Goal: Complete application form: Complete application form

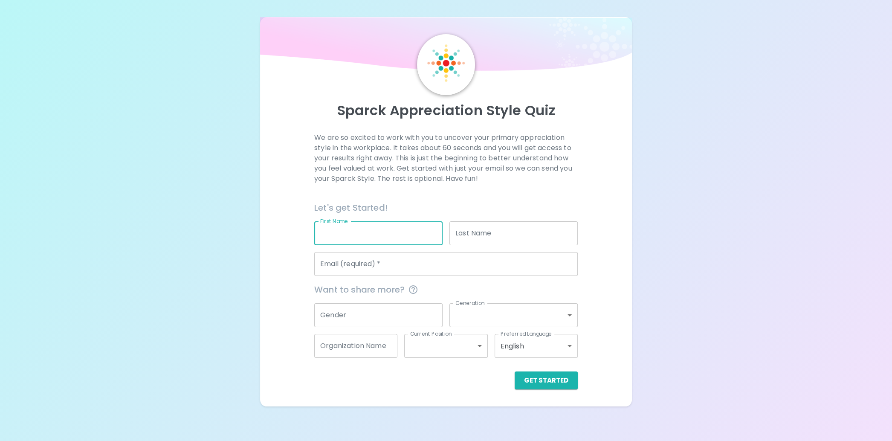
click at [378, 231] on input "First Name" at bounding box center [378, 233] width 128 height 24
type input "[PERSON_NAME]"
type input "[EMAIL_ADDRESS][DOMAIN_NAME]"
type input "KingCounty"
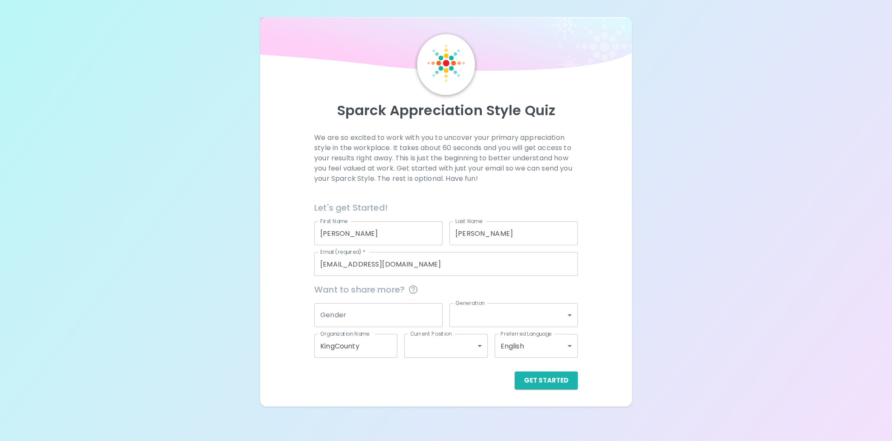
click at [462, 390] on div "Sparck Appreciation Style Quiz We are so excited to work with you to uncover yo…" at bounding box center [446, 211] width 372 height 389
click at [547, 380] on button "Get Started" at bounding box center [546, 381] width 63 height 18
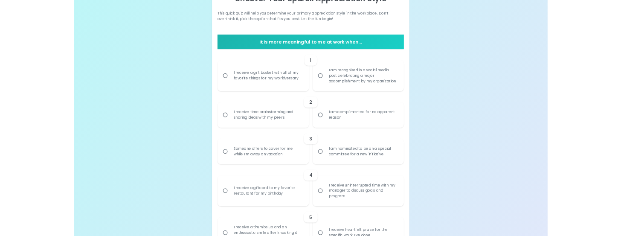
scroll to position [128, 0]
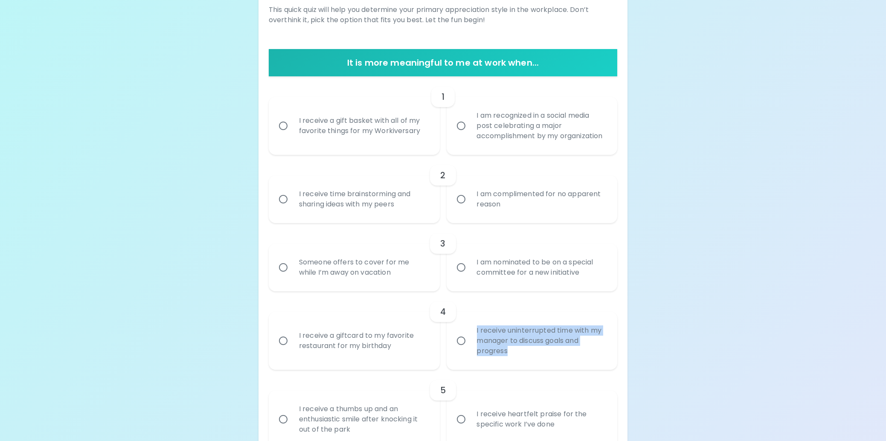
drag, startPoint x: 477, startPoint y: 332, endPoint x: 521, endPoint y: 349, distance: 47.4
click at [521, 349] on div "I receive uninterrupted time with my manager to discuss goals and progress" at bounding box center [541, 340] width 143 height 51
drag, startPoint x: 521, startPoint y: 349, endPoint x: 507, endPoint y: 338, distance: 17.7
copy div "I receive uninterrupted time with my manager to discuss goals and progress"
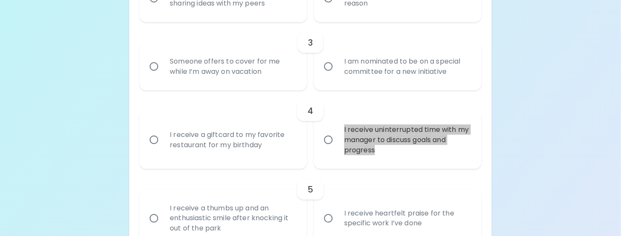
scroll to position [341, 0]
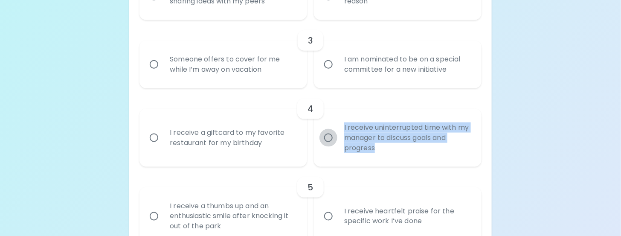
click at [328, 137] on input "I receive uninterrupted time with my manager to discuss goals and progress" at bounding box center [328, 138] width 18 height 18
radio input "true"
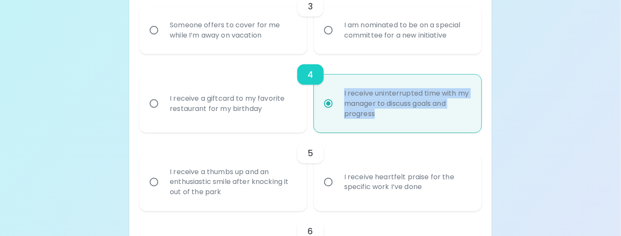
scroll to position [409, 0]
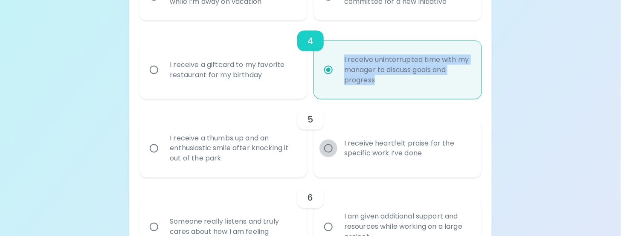
click at [329, 148] on input "I receive heartfelt praise for the specific work I’ve done" at bounding box center [328, 148] width 18 height 18
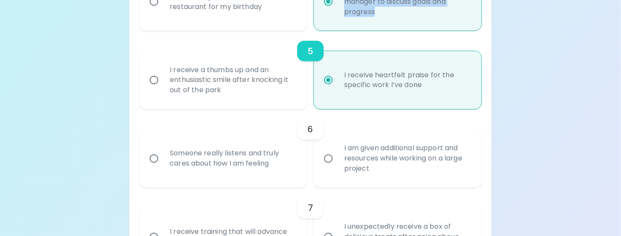
scroll to position [435, 0]
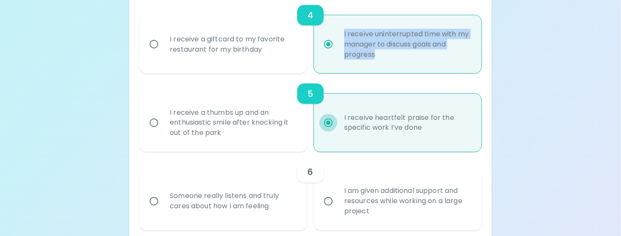
click at [329, 122] on input "I receive heartfelt praise for the specific work I’ve done" at bounding box center [328, 123] width 18 height 18
radio input "true"
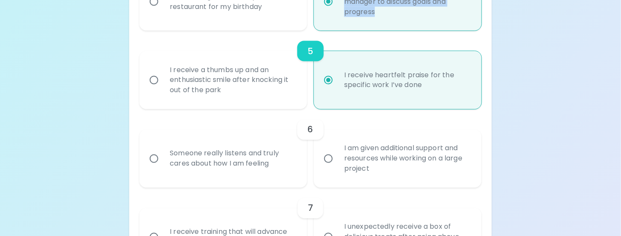
click at [328, 160] on input "I am given additional support and resources while working on a large project" at bounding box center [328, 159] width 18 height 18
radio input "false"
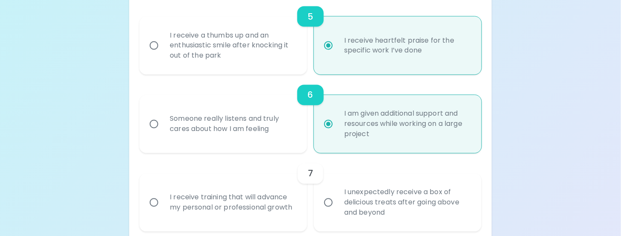
scroll to position [546, 0]
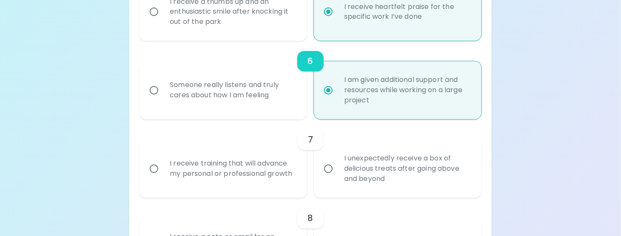
radio input "true"
click at [154, 167] on input "I receive training that will advance my personal or professional growth" at bounding box center [154, 169] width 18 height 18
radio input "false"
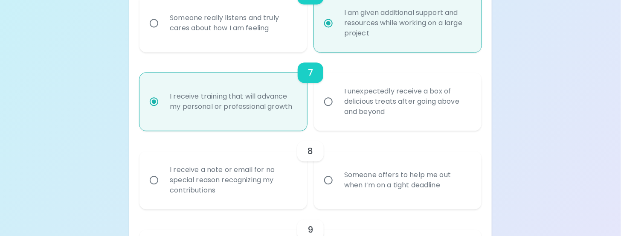
scroll to position [614, 0]
radio input "true"
click at [152, 179] on input "I receive a note or email for no special reason recognizing my contributions" at bounding box center [154, 179] width 18 height 18
radio input "false"
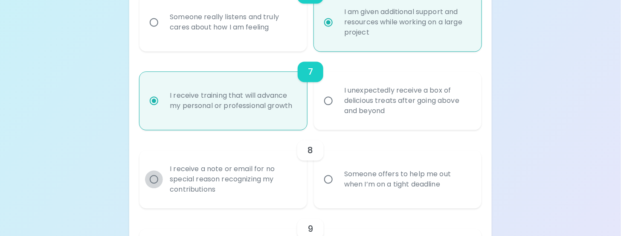
radio input "false"
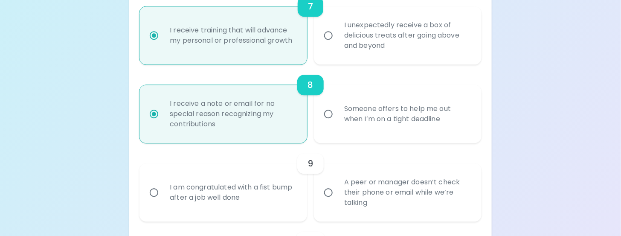
scroll to position [682, 0]
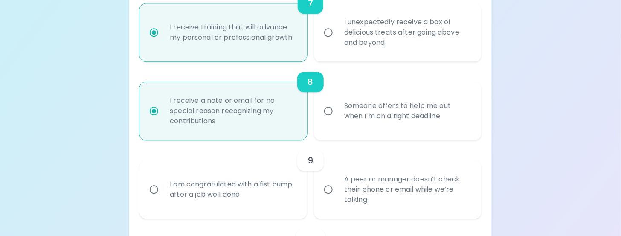
radio input "true"
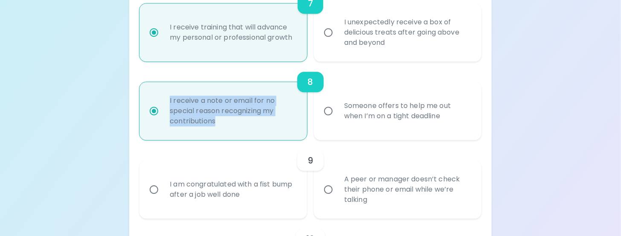
drag, startPoint x: 170, startPoint y: 100, endPoint x: 218, endPoint y: 125, distance: 54.2
click at [218, 125] on div "I receive a note or email for no special reason recognizing my contributions" at bounding box center [232, 110] width 139 height 51
copy div "I receive a note or email for no special reason recognizing my contributions"
click at [329, 111] on input "Someone offers to help me out when I’m on a tight deadline" at bounding box center [328, 111] width 18 height 18
radio input "false"
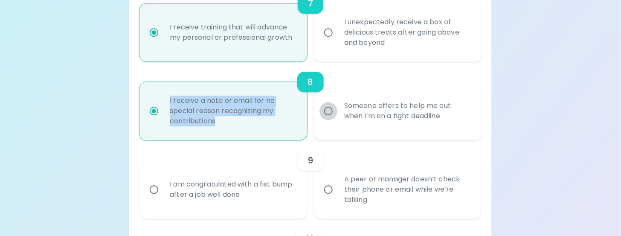
radio input "false"
radio input "true"
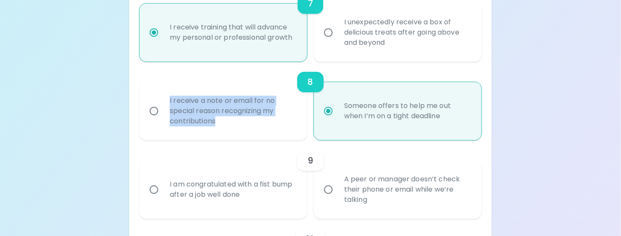
radio input "true"
click at [151, 111] on input "I receive a note or email for no special reason recognizing my contributions" at bounding box center [154, 111] width 18 height 18
radio input "false"
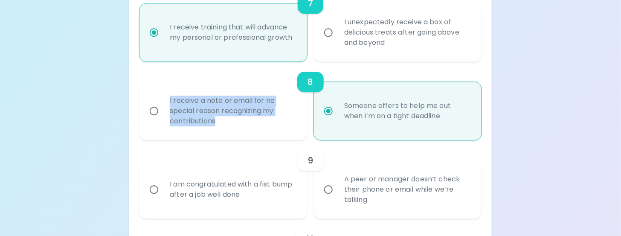
radio input "true"
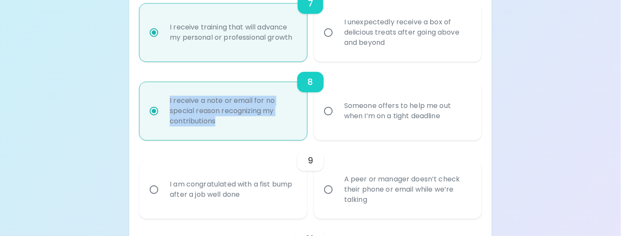
radio input "true"
click at [328, 112] on input "Someone offers to help me out when I’m on a tight deadline" at bounding box center [328, 111] width 18 height 18
radio input "false"
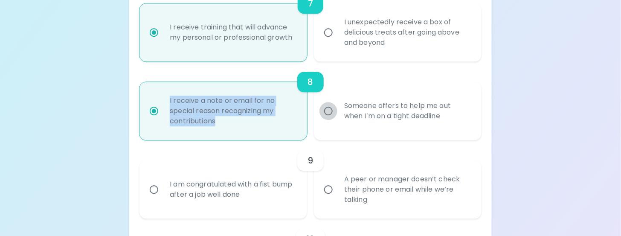
radio input "true"
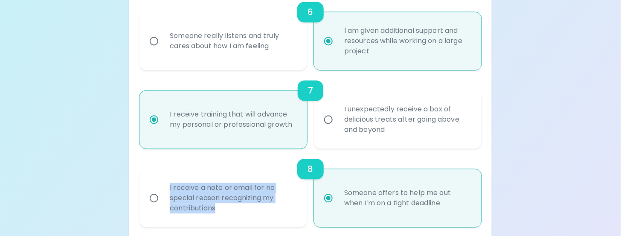
scroll to position [597, 0]
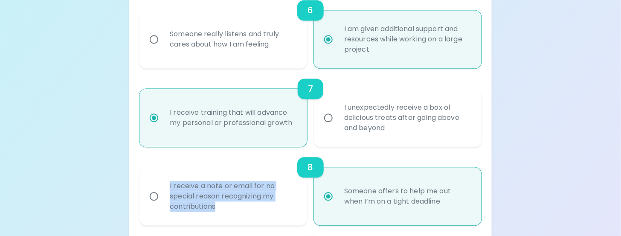
radio input "true"
click at [153, 195] on input "I receive a note or email for no special reason recognizing my contributions" at bounding box center [154, 196] width 18 height 18
radio input "false"
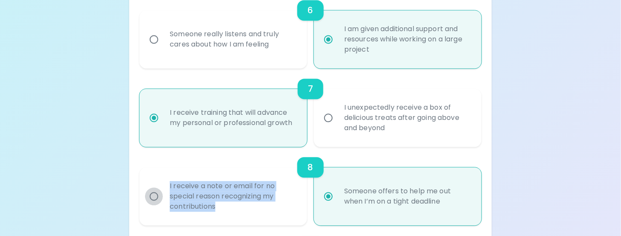
radio input "true"
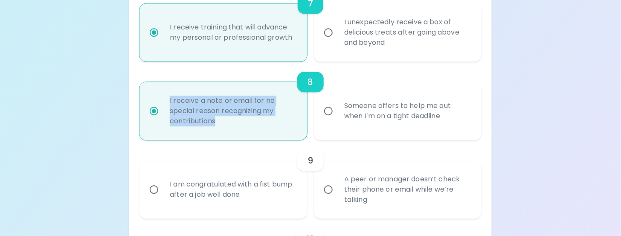
scroll to position [725, 0]
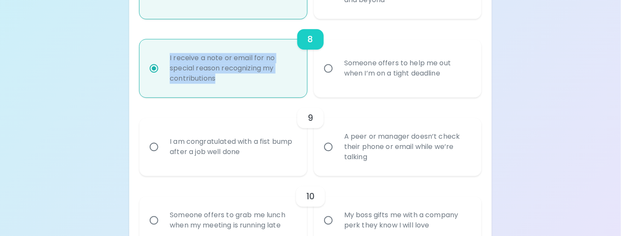
radio input "true"
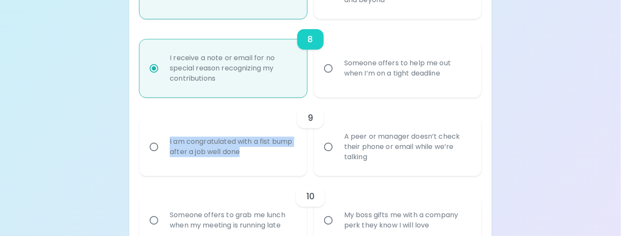
drag, startPoint x: 168, startPoint y: 142, endPoint x: 245, endPoint y: 152, distance: 77.8
click at [245, 152] on div "I am congratulated with a fist bump after a job well done" at bounding box center [232, 146] width 139 height 41
drag, startPoint x: 245, startPoint y: 152, endPoint x: 214, endPoint y: 146, distance: 31.7
copy div "I am congratulated with a fist bump after a job well done"
click at [153, 148] on input "I am congratulated with a fist bump after a job well done" at bounding box center [154, 147] width 18 height 18
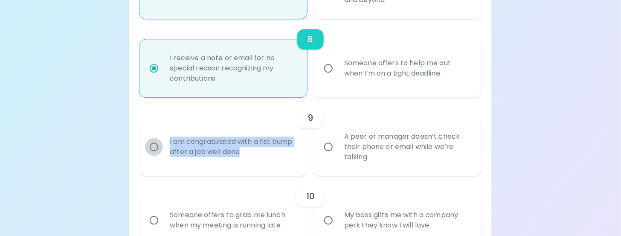
radio input "false"
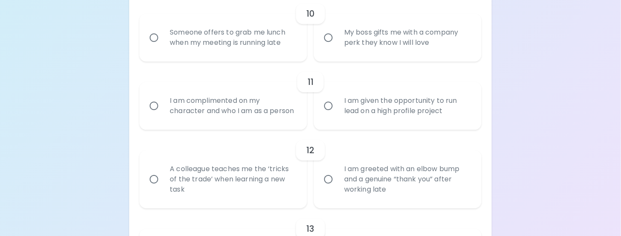
scroll to position [921, 0]
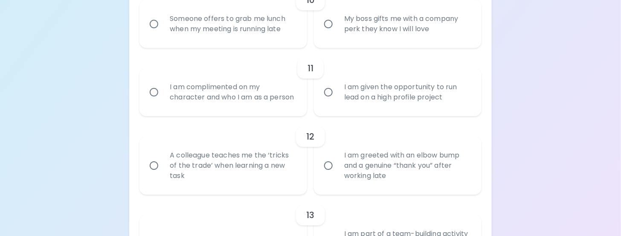
radio input "true"
click at [328, 99] on input "I am given the opportunity to run lead on a high profile project" at bounding box center [328, 92] width 18 height 18
radio input "false"
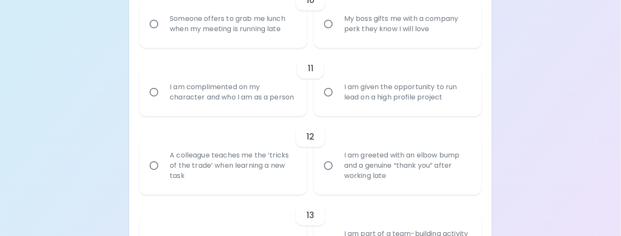
radio input "false"
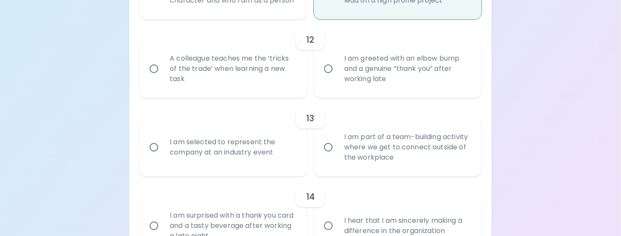
scroll to position [1031, 0]
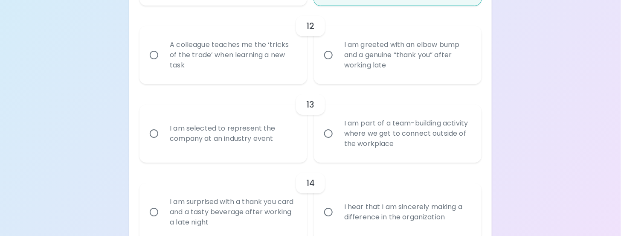
radio input "true"
click at [326, 142] on input "I am part of a team-building activity where we get to connect outside of the wo…" at bounding box center [328, 134] width 18 height 18
radio input "false"
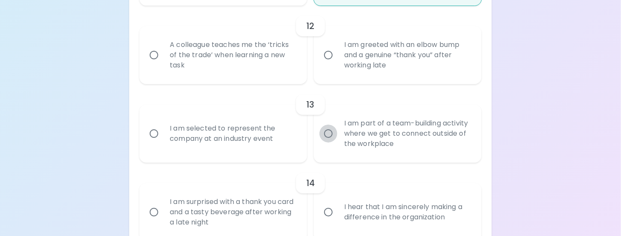
radio input "false"
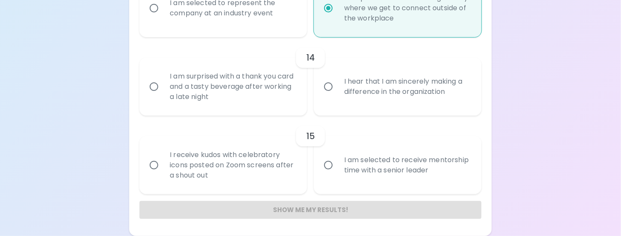
scroll to position [1081, 0]
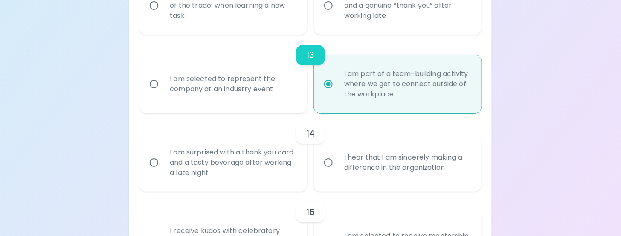
radio input "true"
click at [329, 171] on input "I hear that I am sincerely making a difference in the organization" at bounding box center [328, 163] width 18 height 18
radio input "false"
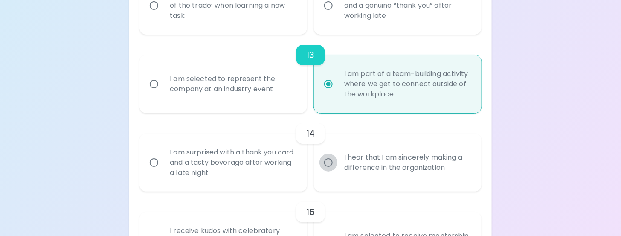
radio input "false"
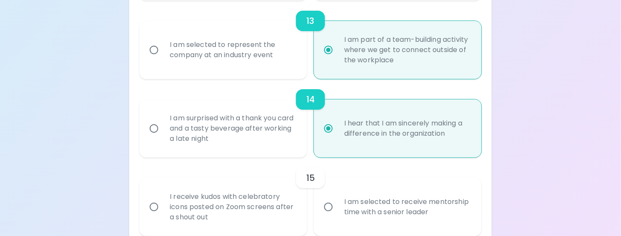
scroll to position [1149, 0]
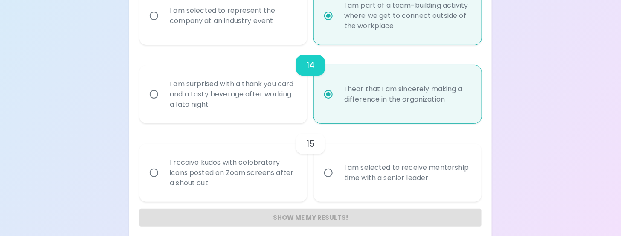
radio input "true"
click at [152, 182] on input "I receive kudos with celebratory icons posted on Zoom screens after a shout out" at bounding box center [154, 173] width 18 height 18
radio input "false"
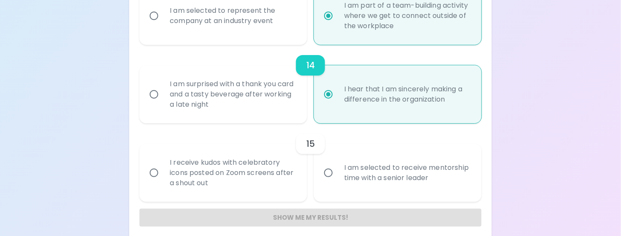
radio input "false"
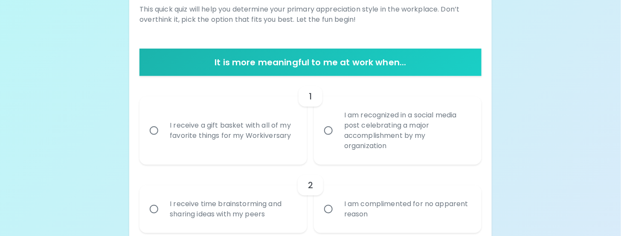
scroll to position [142, 0]
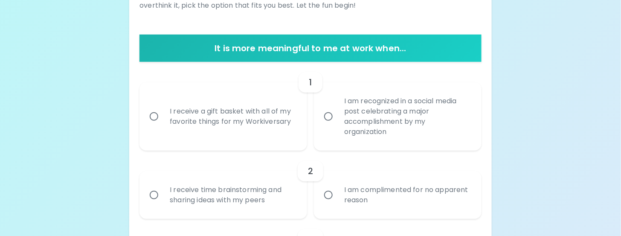
radio input "true"
click at [331, 115] on input "I am recognized in a social media post celebrating a major accomplishment by my…" at bounding box center [328, 116] width 18 height 18
radio input "false"
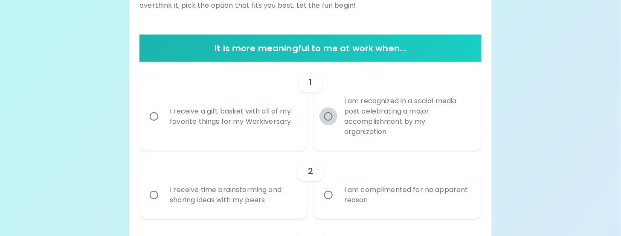
radio input "false"
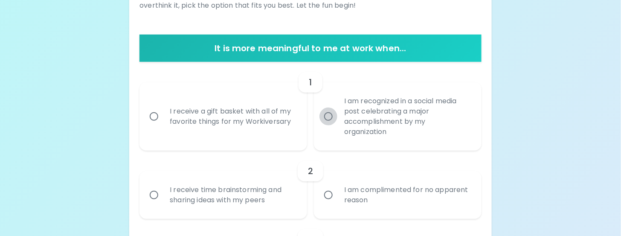
radio input "false"
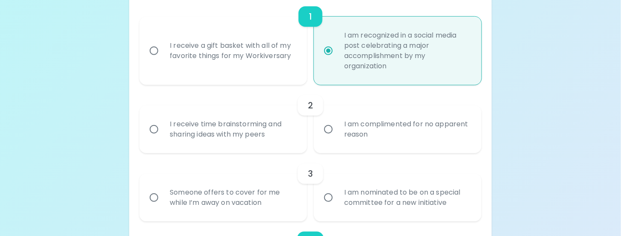
scroll to position [211, 0]
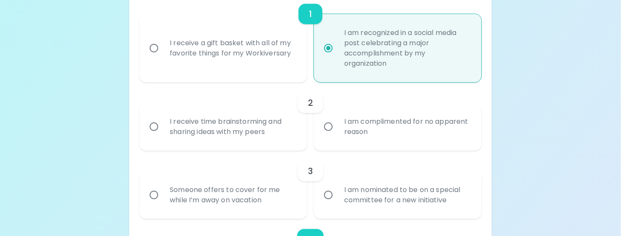
radio input "true"
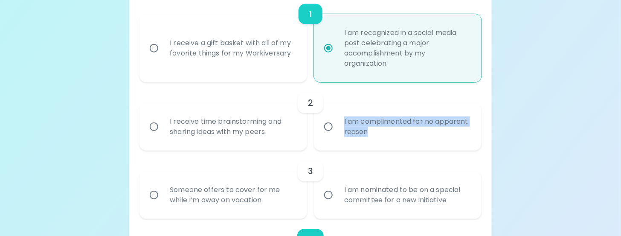
drag, startPoint x: 344, startPoint y: 120, endPoint x: 369, endPoint y: 133, distance: 27.7
click at [369, 133] on div "I am complimented for no apparent reason" at bounding box center [406, 126] width 139 height 41
drag, startPoint x: 369, startPoint y: 133, endPoint x: 363, endPoint y: 129, distance: 7.1
copy div "I am complimented for no apparent reason"
click at [329, 129] on input "I am complimented for no apparent reason" at bounding box center [328, 127] width 18 height 18
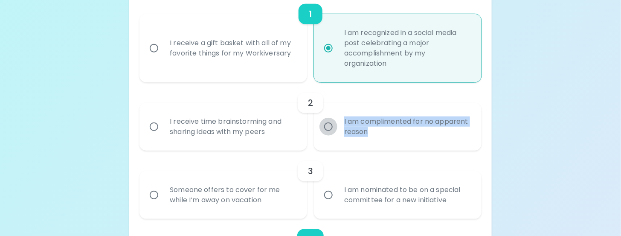
radio input "false"
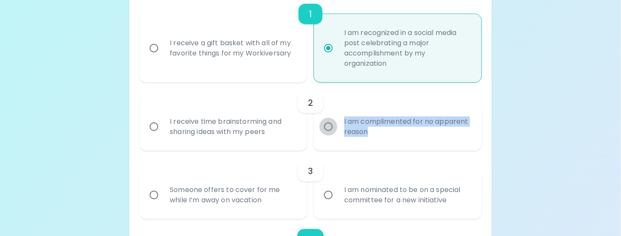
radio input "false"
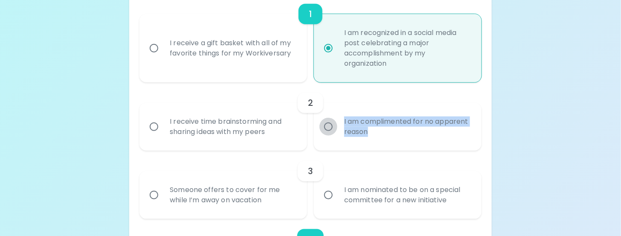
radio input "true"
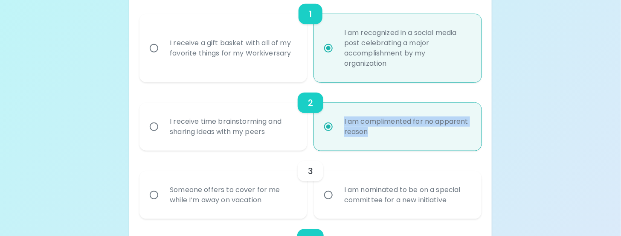
scroll to position [279, 0]
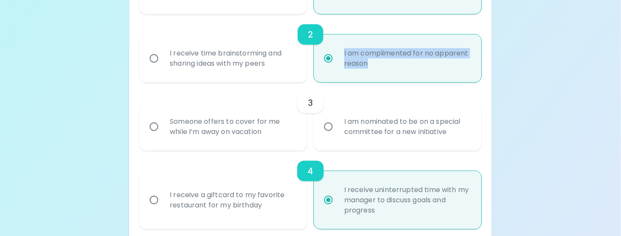
radio input "true"
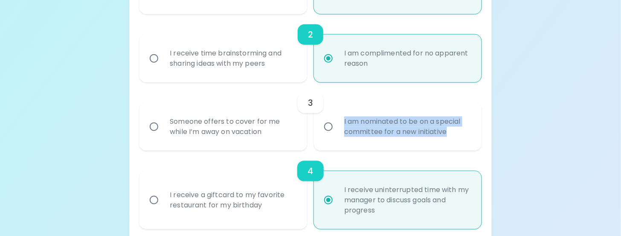
drag, startPoint x: 340, startPoint y: 122, endPoint x: 453, endPoint y: 135, distance: 113.3
click at [453, 135] on div "I am nominated to be on a special committee for a new initiative" at bounding box center [406, 126] width 139 height 41
drag, startPoint x: 453, startPoint y: 135, endPoint x: 423, endPoint y: 128, distance: 30.8
copy div "I am nominated to be on a special committee for a new initiative"
click at [328, 128] on input "I am nominated to be on a special committee for a new initiative" at bounding box center [328, 127] width 18 height 18
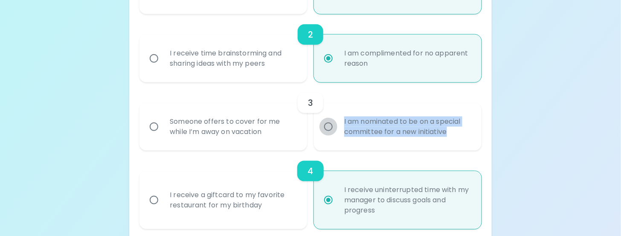
radio input "false"
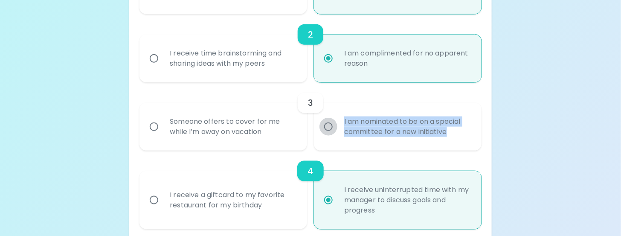
radio input "false"
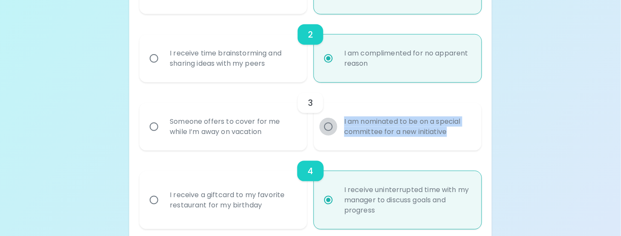
radio input "false"
radio input "true"
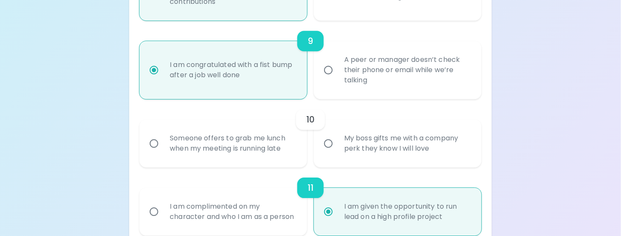
scroll to position [816, 0]
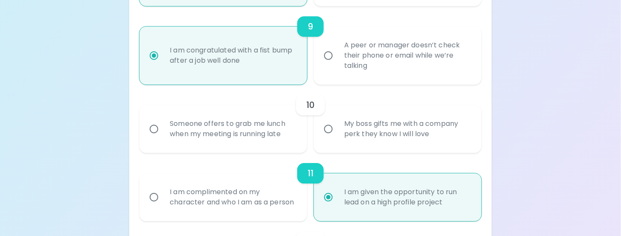
radio input "true"
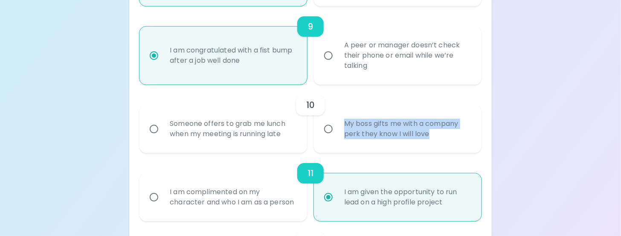
drag, startPoint x: 343, startPoint y: 122, endPoint x: 432, endPoint y: 136, distance: 89.8
click at [432, 136] on div "My boss gifts me with a company perk they know I will love" at bounding box center [406, 128] width 139 height 41
copy div "My boss gifts me with a company perk they know I will love"
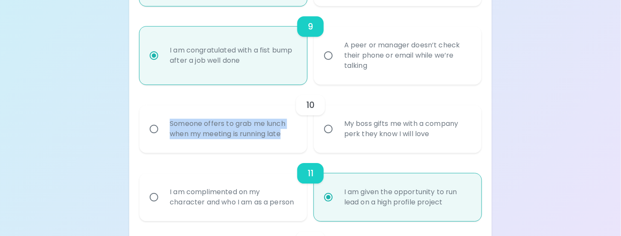
drag, startPoint x: 169, startPoint y: 125, endPoint x: 287, endPoint y: 136, distance: 118.2
click at [287, 136] on div "Someone offers to grab me lunch when my meeting is running late" at bounding box center [232, 128] width 139 height 41
copy div "Someone offers to grab me lunch when my meeting is running late"
click at [327, 127] on input "My boss gifts me with a company perk they know I will love" at bounding box center [328, 129] width 18 height 18
radio input "false"
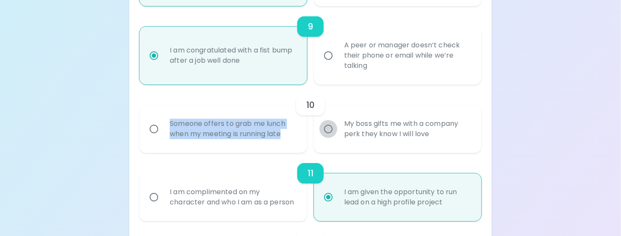
radio input "false"
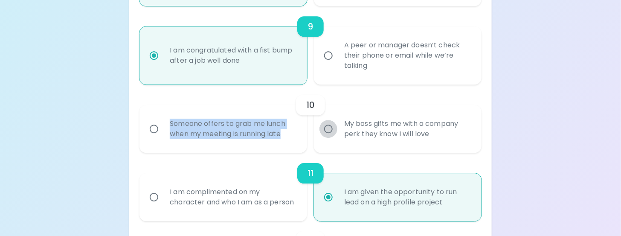
radio input "false"
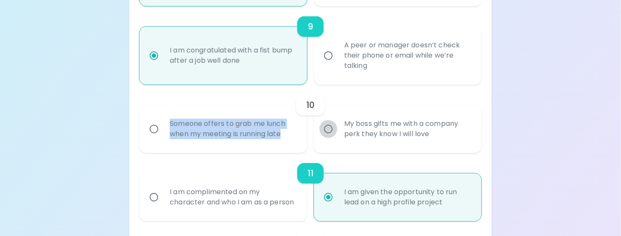
radio input "false"
radio input "true"
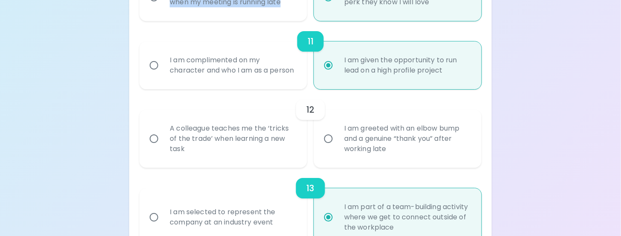
scroll to position [970, 0]
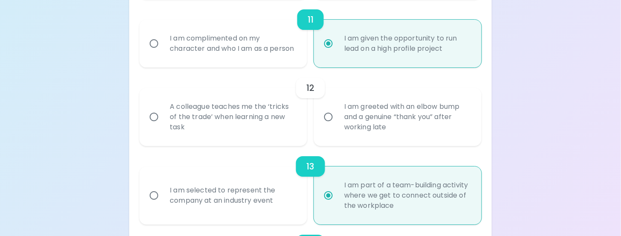
radio input "true"
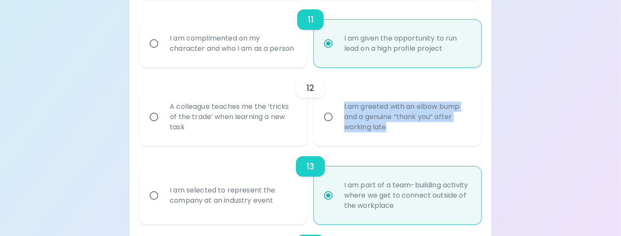
drag, startPoint x: 345, startPoint y: 116, endPoint x: 387, endPoint y: 139, distance: 48.5
click at [387, 139] on div "I am greeted with an elbow bump and a genuine “thank you” after working late" at bounding box center [406, 116] width 139 height 51
copy div "I am greeted with an elbow bump and a genuine “thank you” after working late"
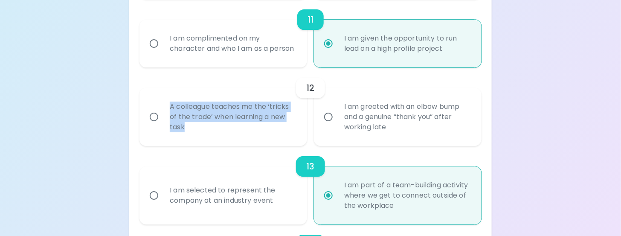
drag, startPoint x: 167, startPoint y: 115, endPoint x: 266, endPoint y: 132, distance: 100.4
click at [266, 132] on div "A colleague teaches me the ‘tricks of the trade’ when learning a new task" at bounding box center [232, 116] width 139 height 51
copy div "A colleague teaches me the ‘tricks of the trade’ when learning a new task"
click at [151, 126] on input "A colleague teaches me the ‘tricks of the trade’ when learning a new task" at bounding box center [154, 117] width 18 height 18
radio input "false"
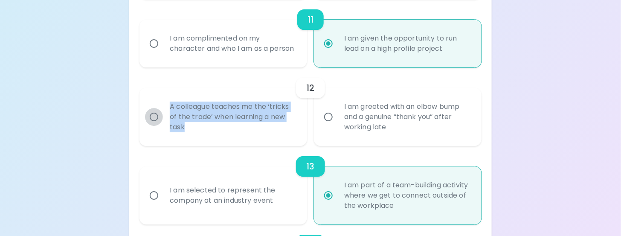
radio input "false"
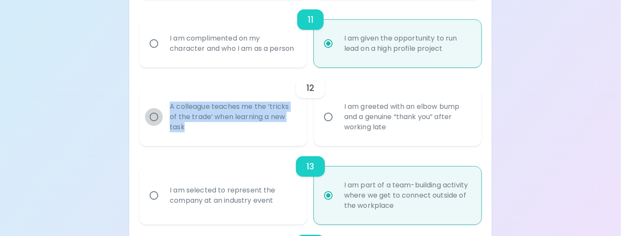
radio input "false"
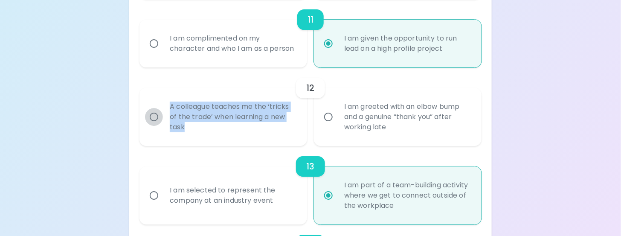
radio input "false"
radio input "true"
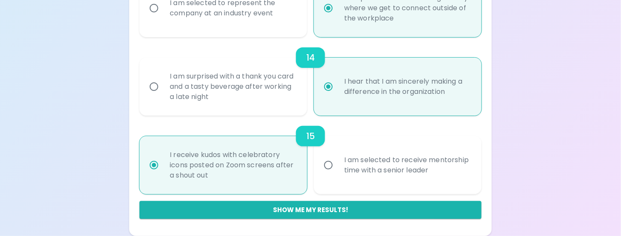
scroll to position [1166, 0]
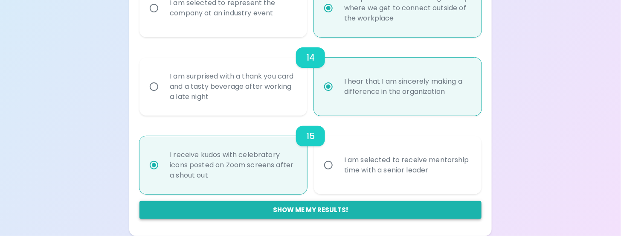
radio input "true"
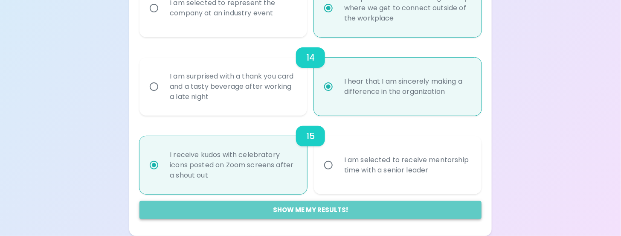
click at [296, 212] on button "Show me my results!" at bounding box center [310, 210] width 342 height 18
radio input "false"
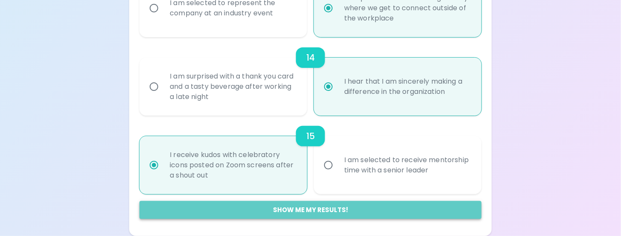
radio input "false"
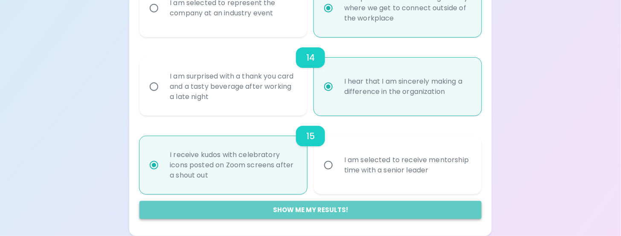
radio input "false"
radio input "true"
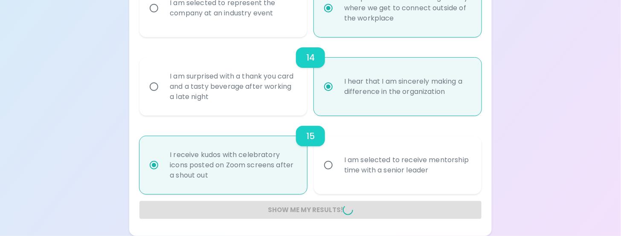
radio input "false"
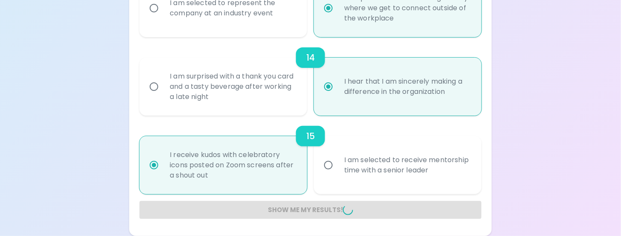
radio input "false"
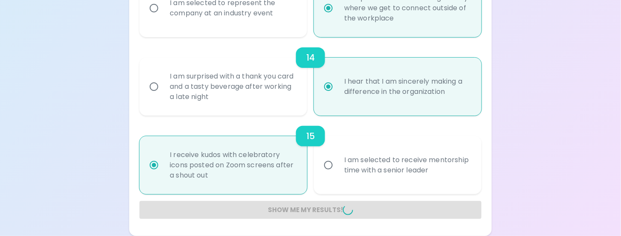
radio input "false"
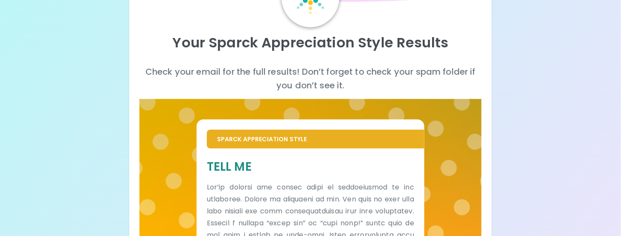
scroll to position [0, 0]
